Goal: Task Accomplishment & Management: Manage account settings

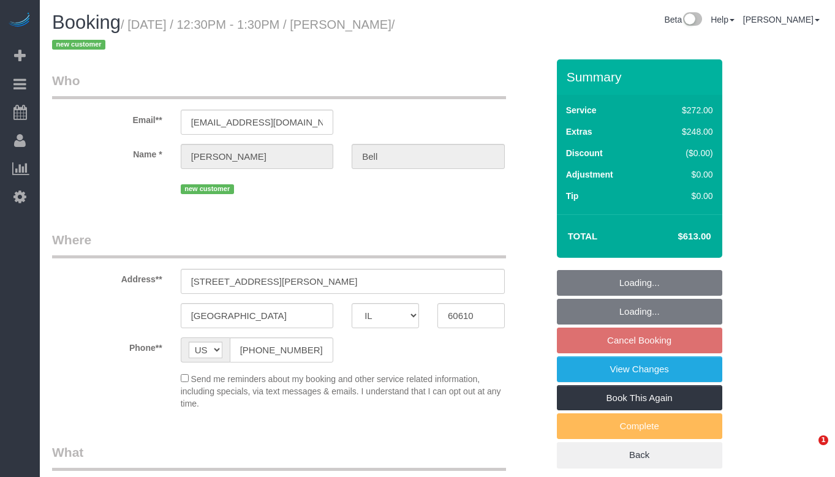
select select "IL"
select select "513"
select select "2"
select select "number:1"
select select "number:63"
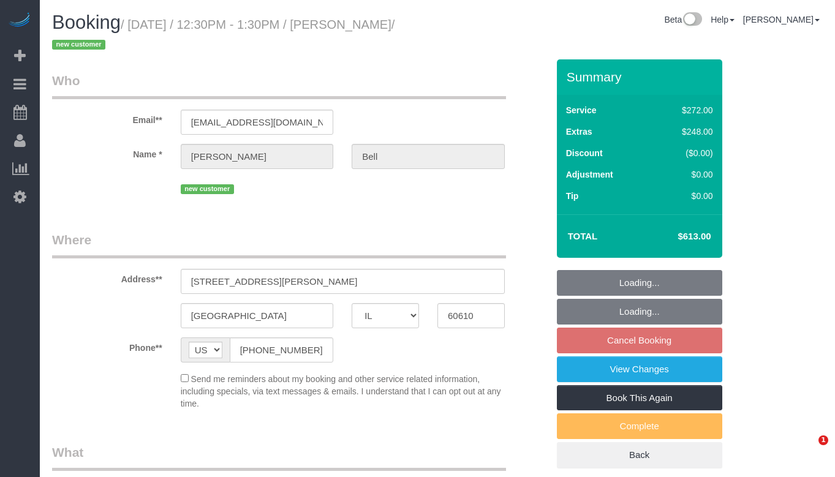
select select "number:139"
select select "number:107"
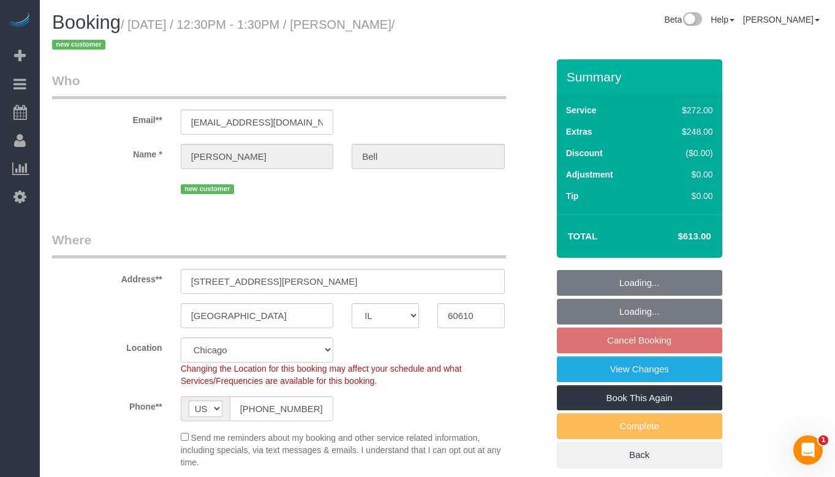
select select "object:1057"
select select "spot1"
select select "2"
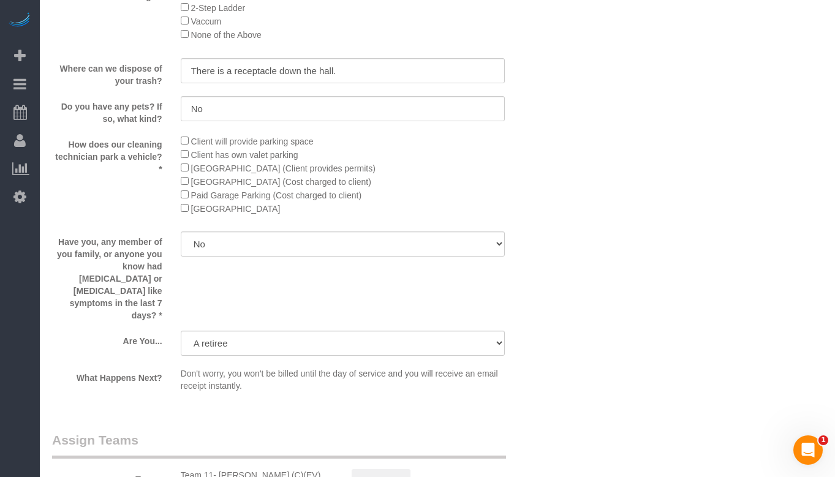
scroll to position [2023, 0]
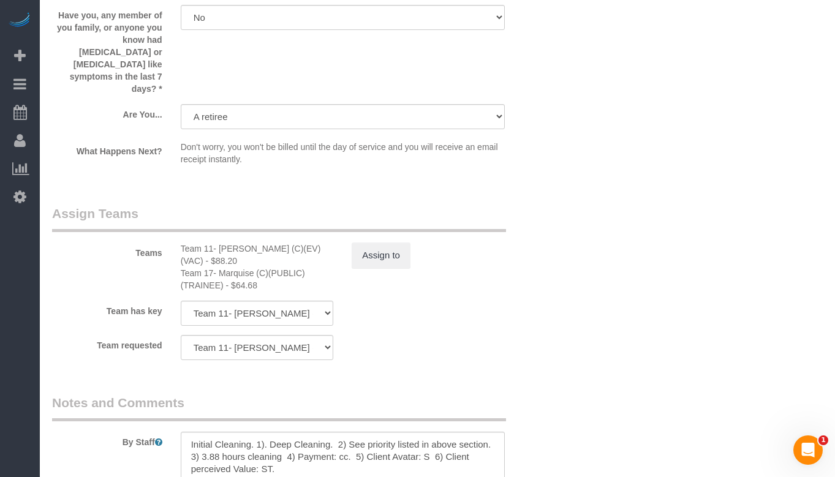
drag, startPoint x: 563, startPoint y: 300, endPoint x: 504, endPoint y: 307, distance: 59.3
click at [504, 307] on sui-booking-teams "Teams Team 11- [PERSON_NAME] (C)(EV)(VAC) - $88.20 Team 17- Marquise (C)(PUBLIC…" at bounding box center [300, 283] width 496 height 156
